Goal: Transaction & Acquisition: Download file/media

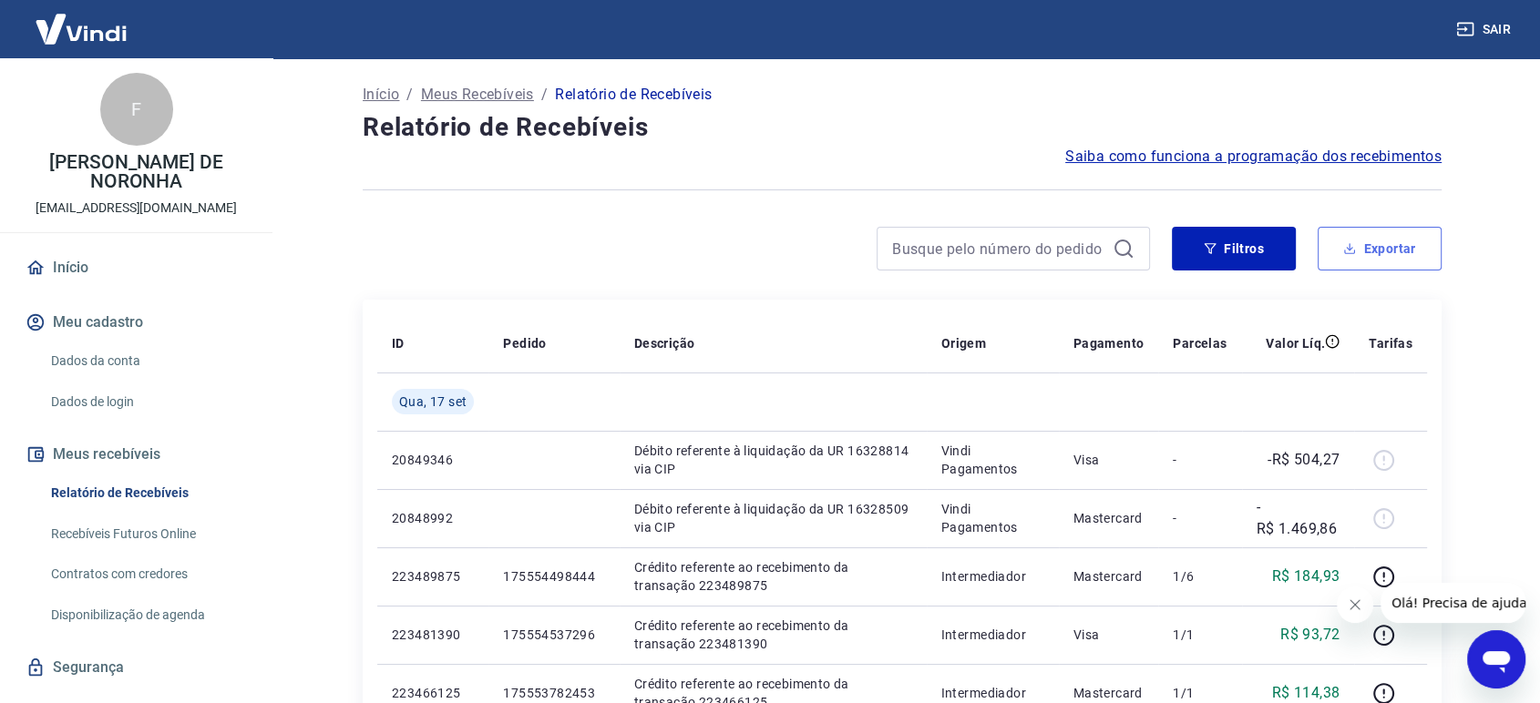
click at [1365, 262] on button "Exportar" at bounding box center [1380, 249] width 124 height 44
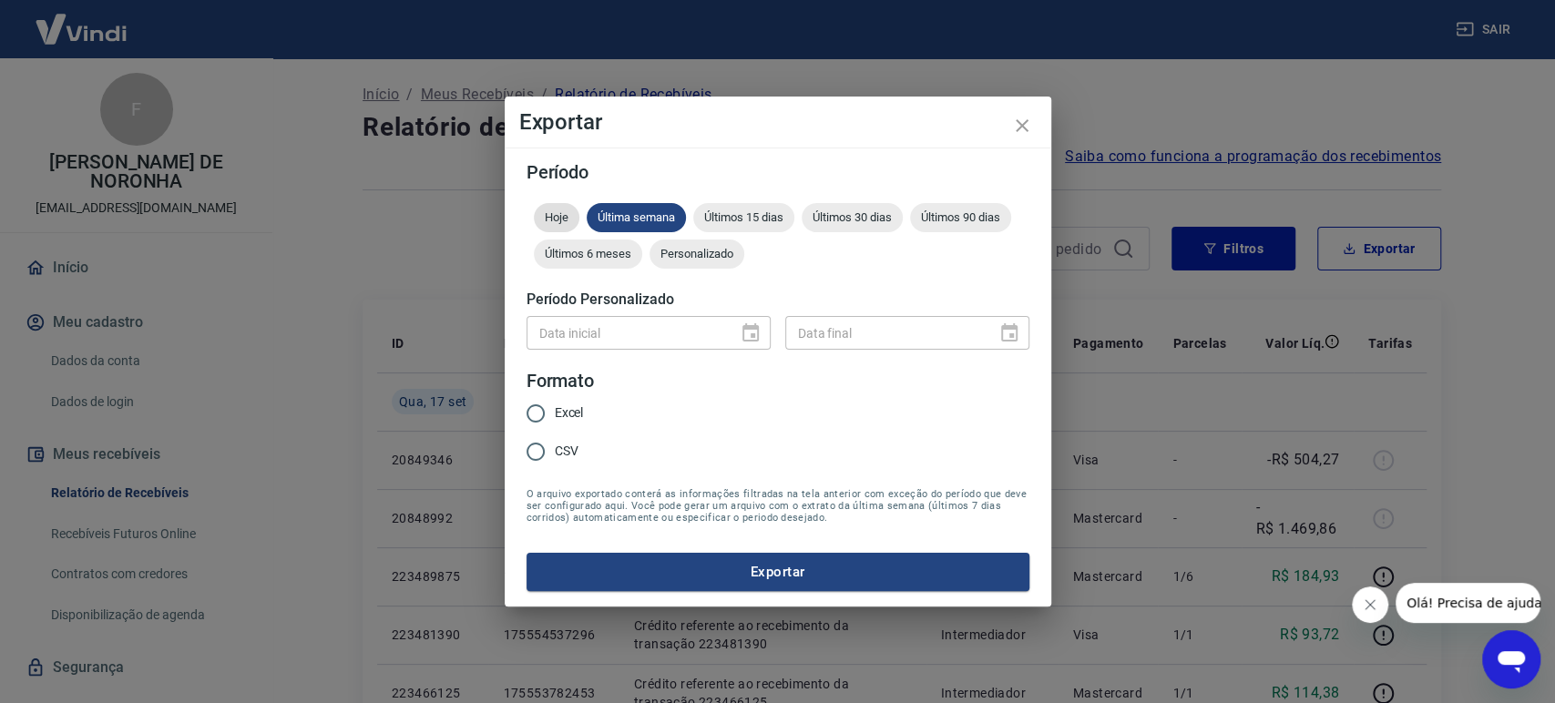
click at [568, 217] on span "Hoje" at bounding box center [557, 217] width 46 height 14
drag, startPoint x: 569, startPoint y: 413, endPoint x: 576, endPoint y: 425, distance: 13.5
click at [569, 411] on span "Excel" at bounding box center [569, 413] width 29 height 19
click at [555, 411] on input "Excel" at bounding box center [536, 414] width 38 height 38
radio input "true"
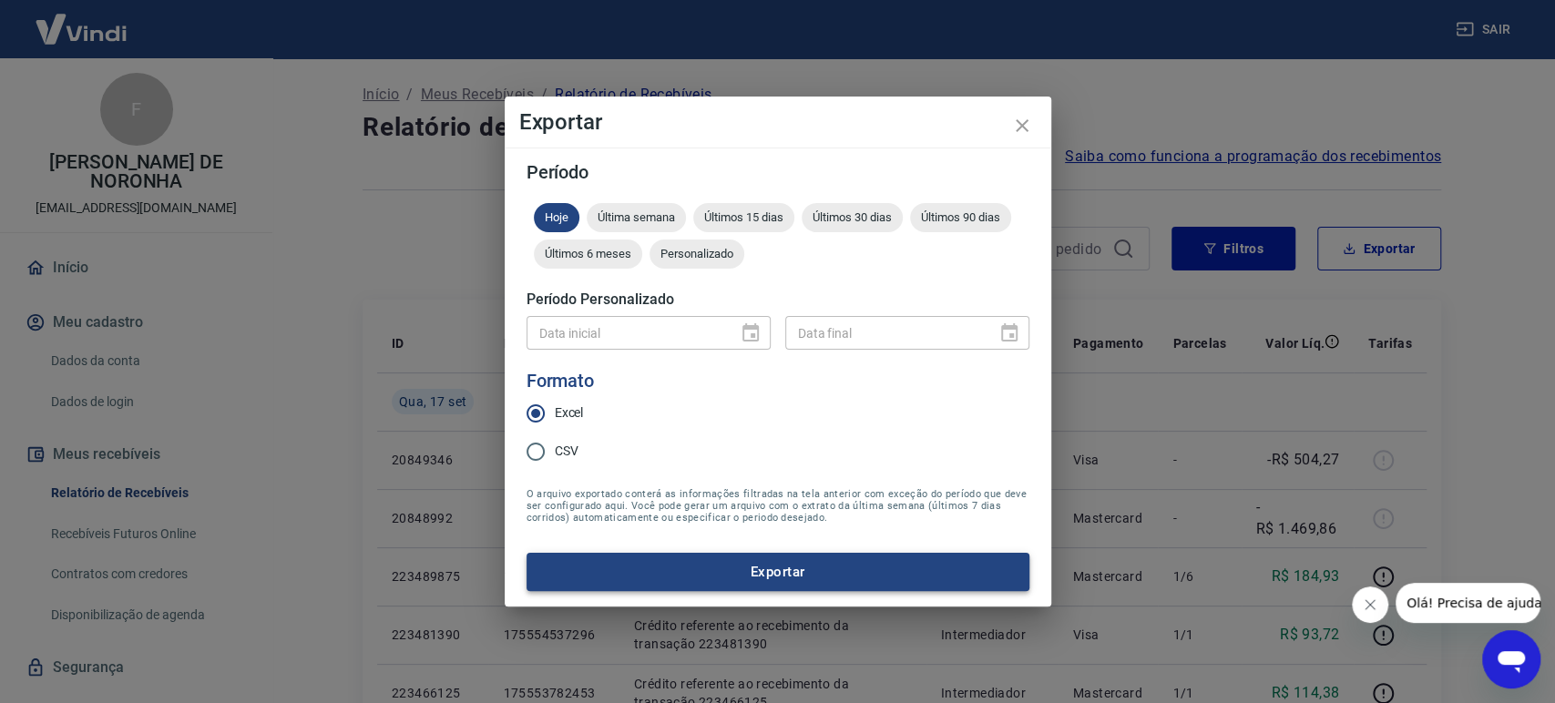
click at [716, 568] on button "Exportar" at bounding box center [778, 572] width 503 height 38
